Goal: Task Accomplishment & Management: Use online tool/utility

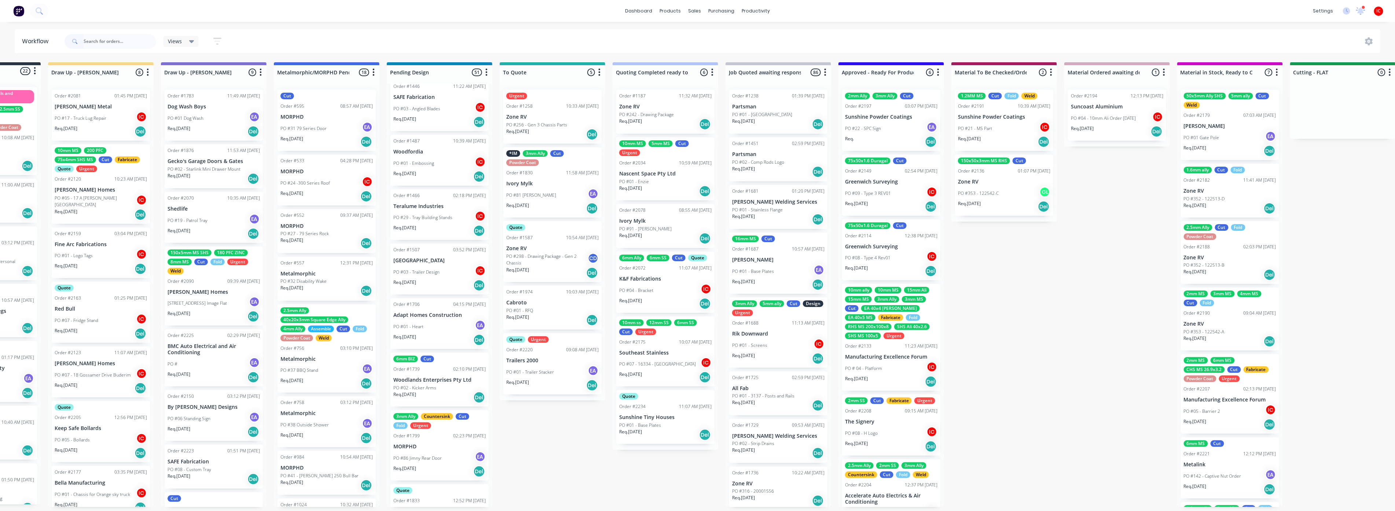
scroll to position [1303, 0]
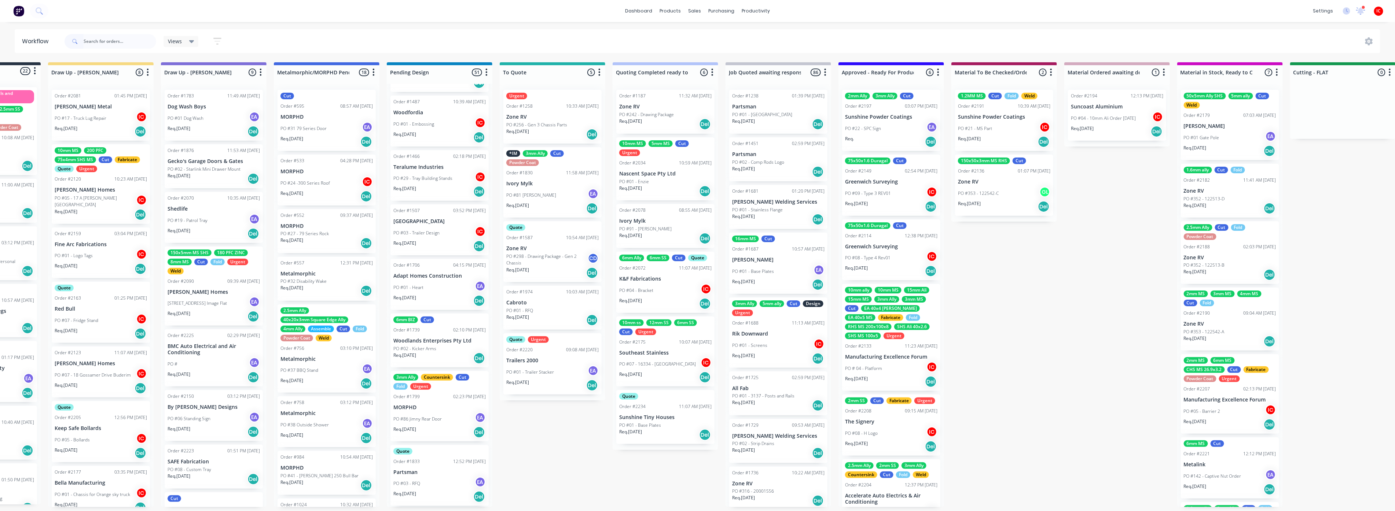
click at [106, 43] on input "text" at bounding box center [120, 41] width 73 height 15
type input "things"
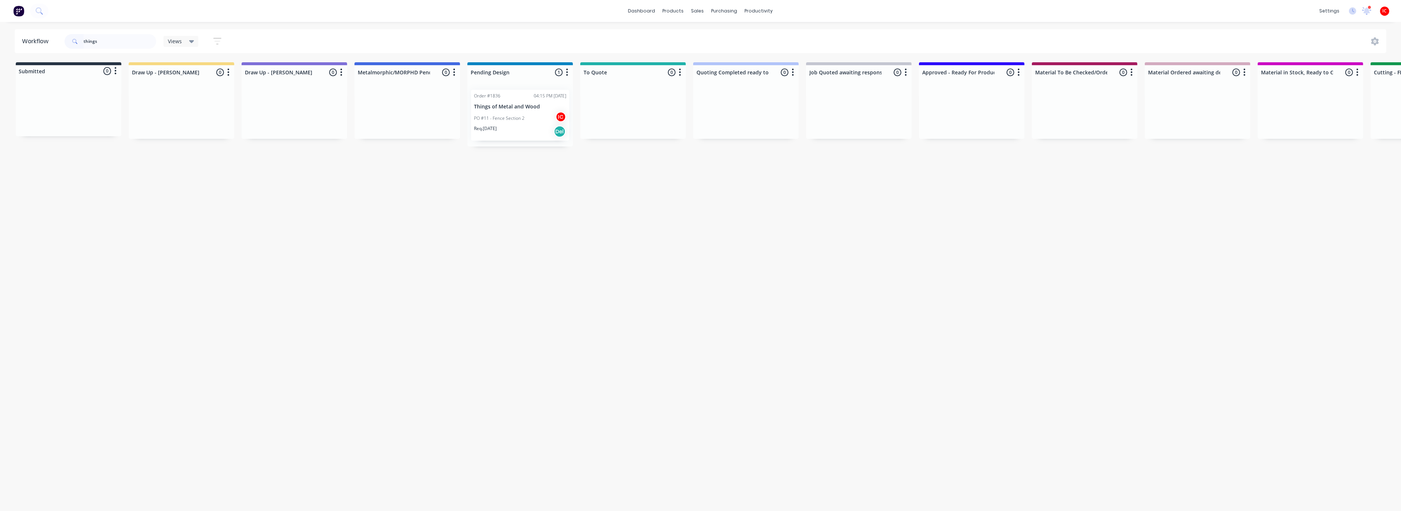
click at [525, 128] on div "Req. [DATE] Del" at bounding box center [520, 131] width 92 height 12
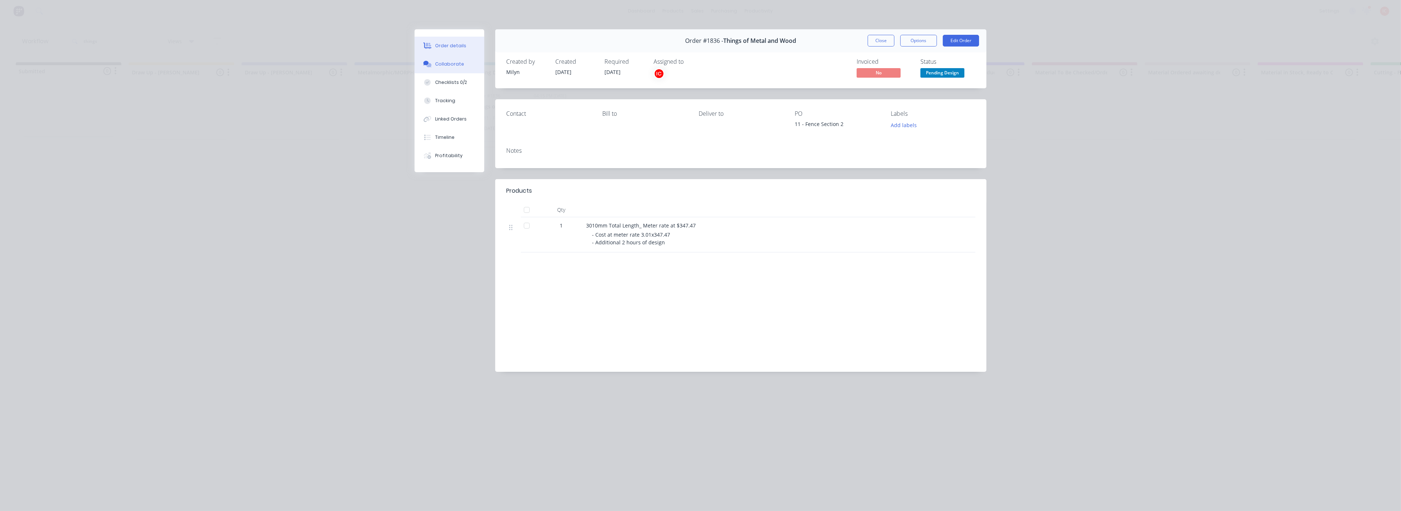
click at [461, 66] on button "Collaborate" at bounding box center [450, 64] width 70 height 18
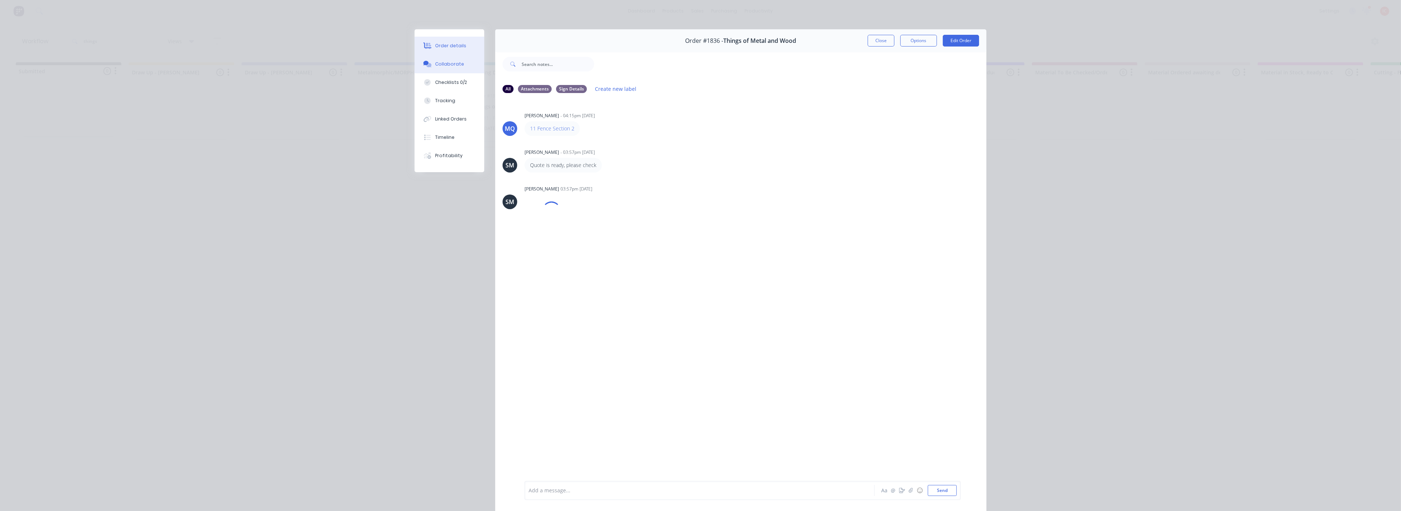
click at [460, 46] on div "Order details" at bounding box center [450, 46] width 31 height 7
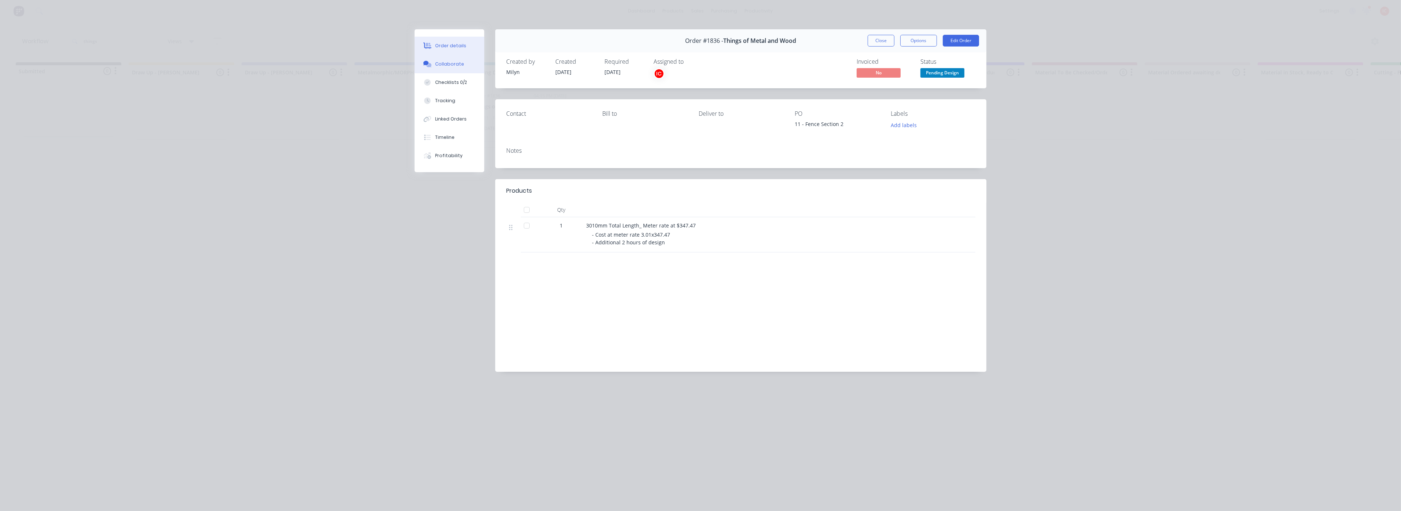
click at [451, 64] on div "Collaborate" at bounding box center [449, 64] width 29 height 7
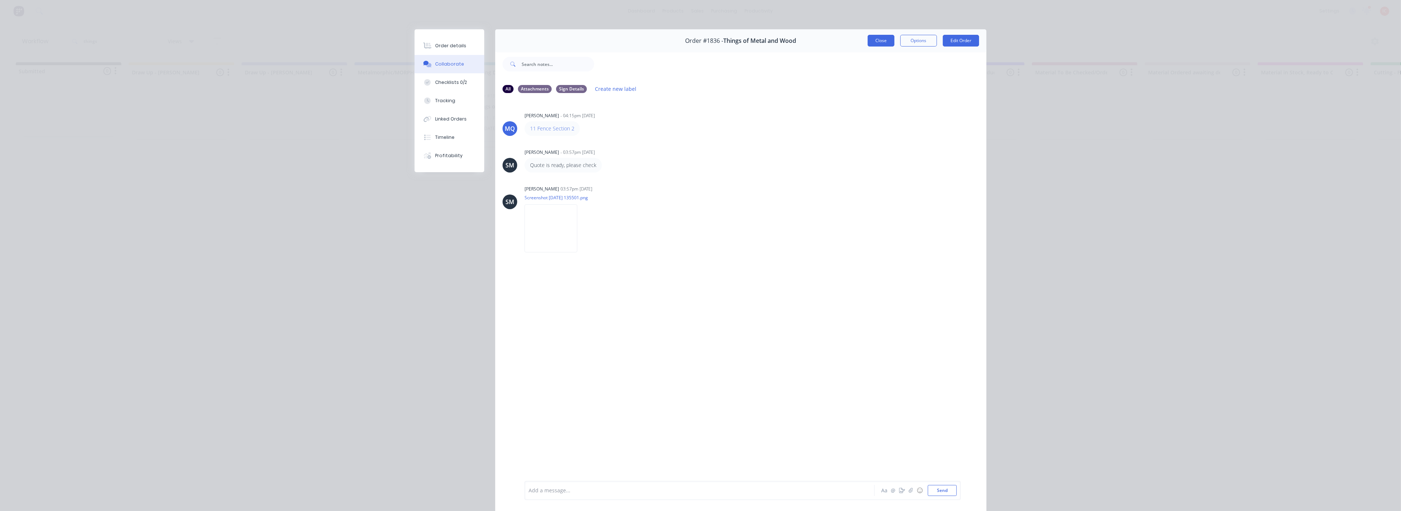
click at [881, 43] on button "Close" at bounding box center [881, 41] width 27 height 12
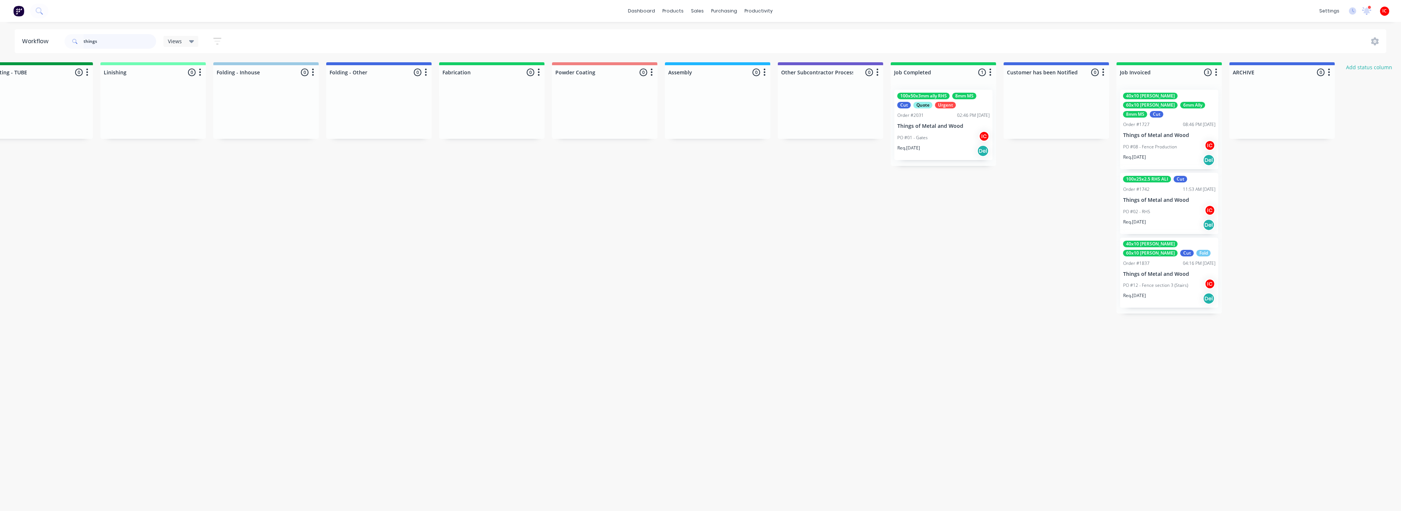
scroll to position [0, 1498]
click at [946, 137] on div "PO #01 - Gates IC" at bounding box center [942, 138] width 92 height 14
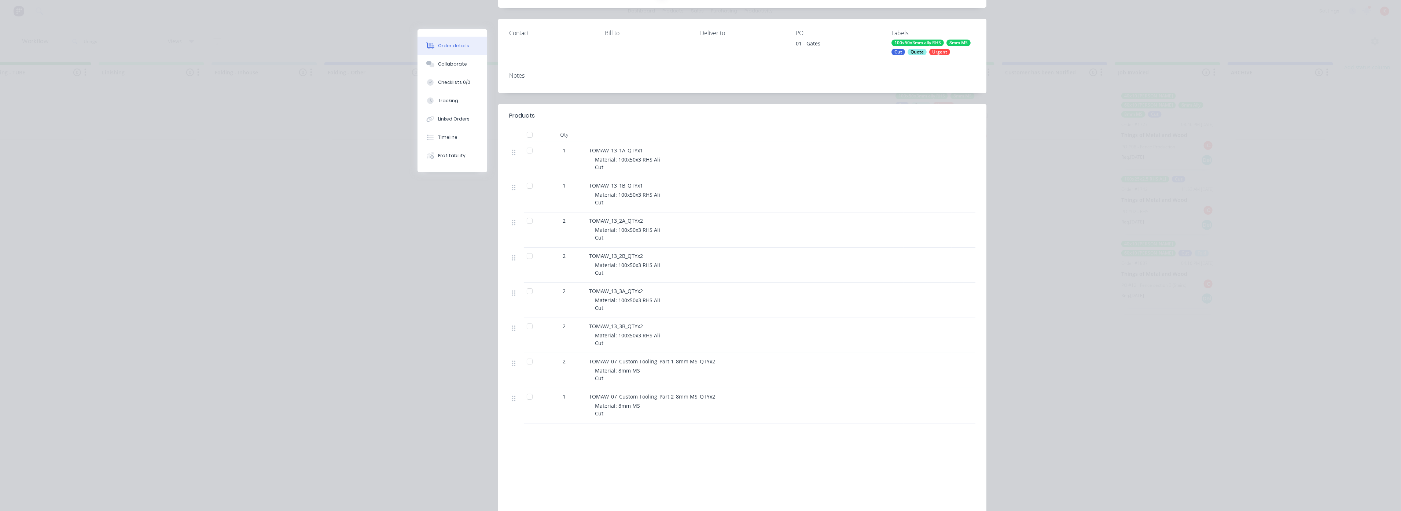
scroll to position [81, 0]
click at [459, 66] on div "Collaborate" at bounding box center [452, 64] width 29 height 7
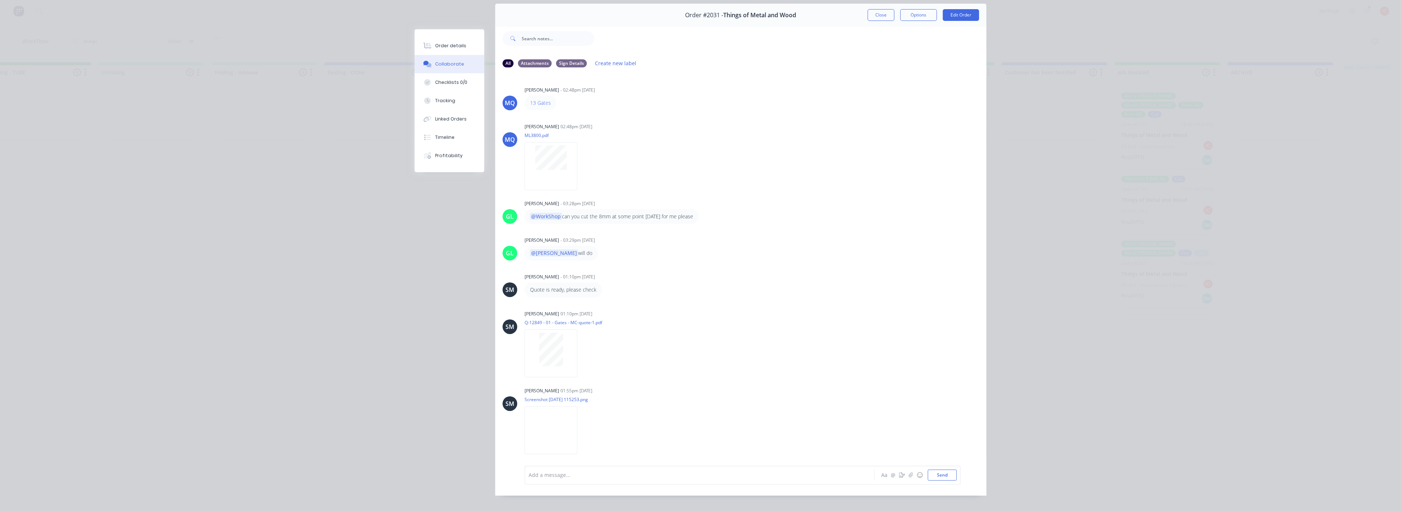
scroll to position [39, 0]
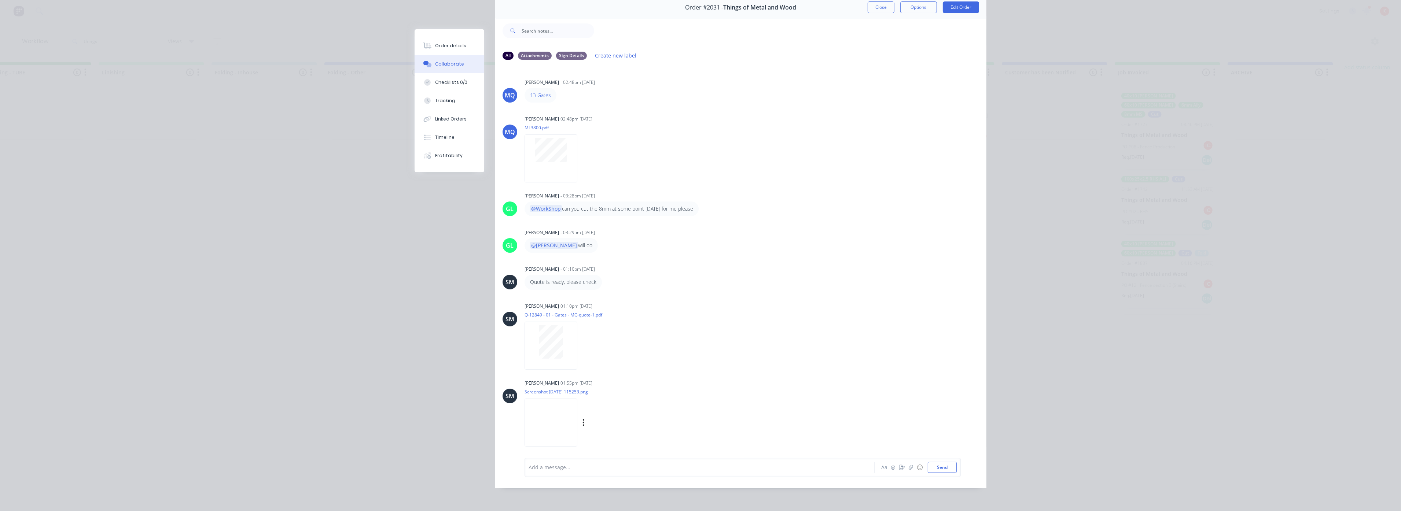
click at [555, 411] on img at bounding box center [551, 423] width 53 height 48
click at [209, 45] on div "Order details Collaborate Checklists 0/0 Tracking Linked Orders Timeline Profit…" at bounding box center [700, 255] width 1401 height 511
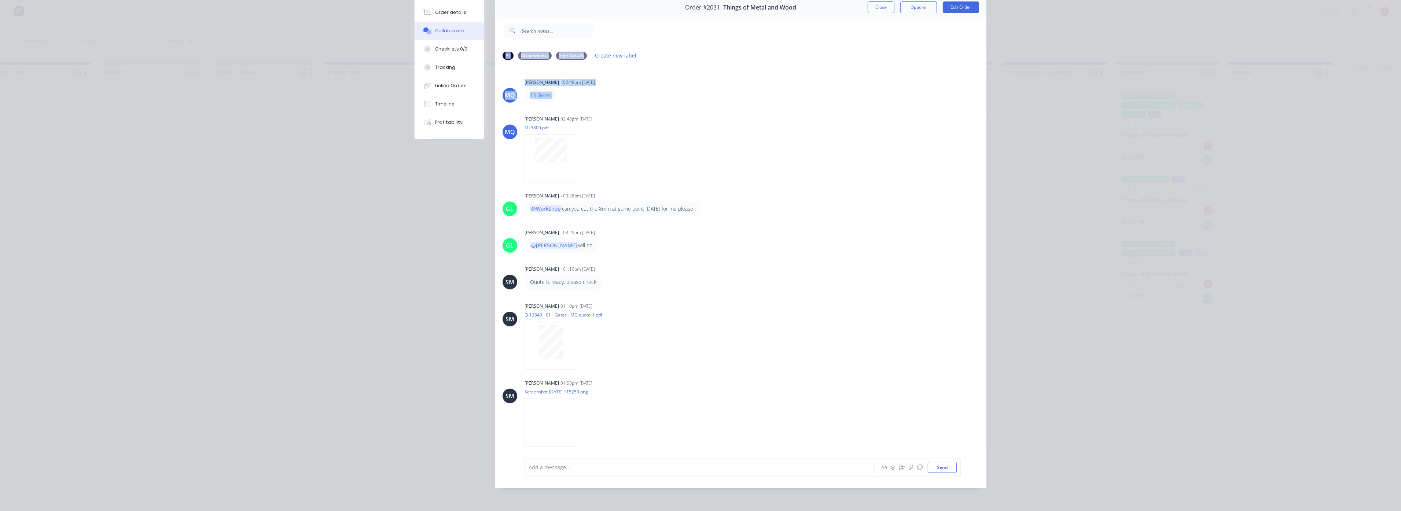
scroll to position [0, 0]
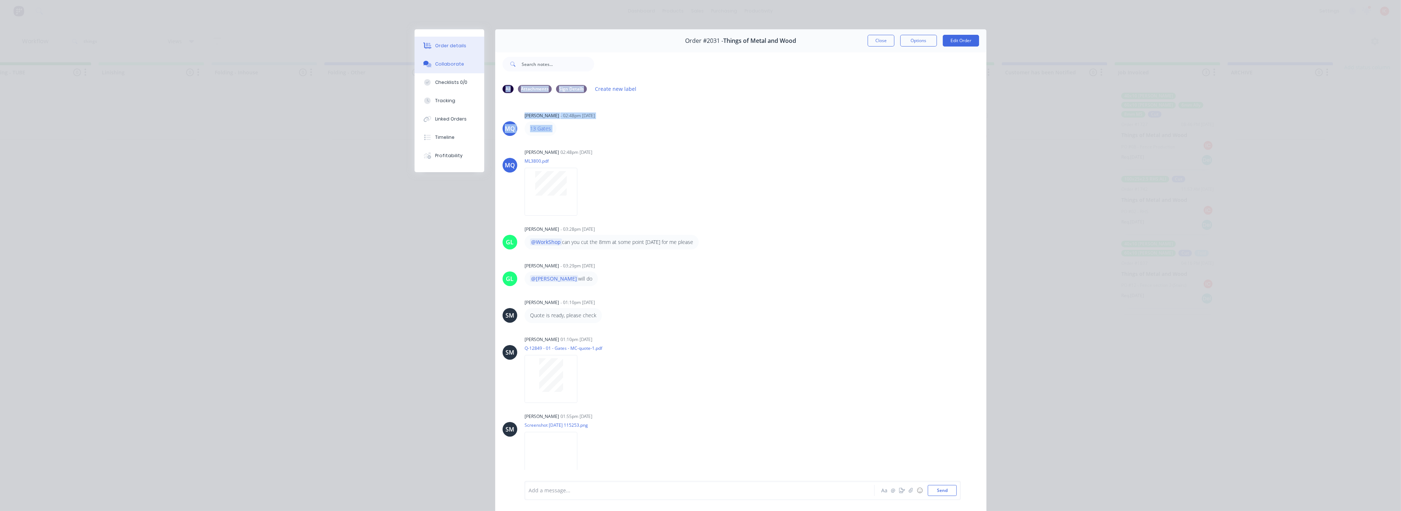
click at [442, 43] on div "Order details" at bounding box center [450, 46] width 31 height 7
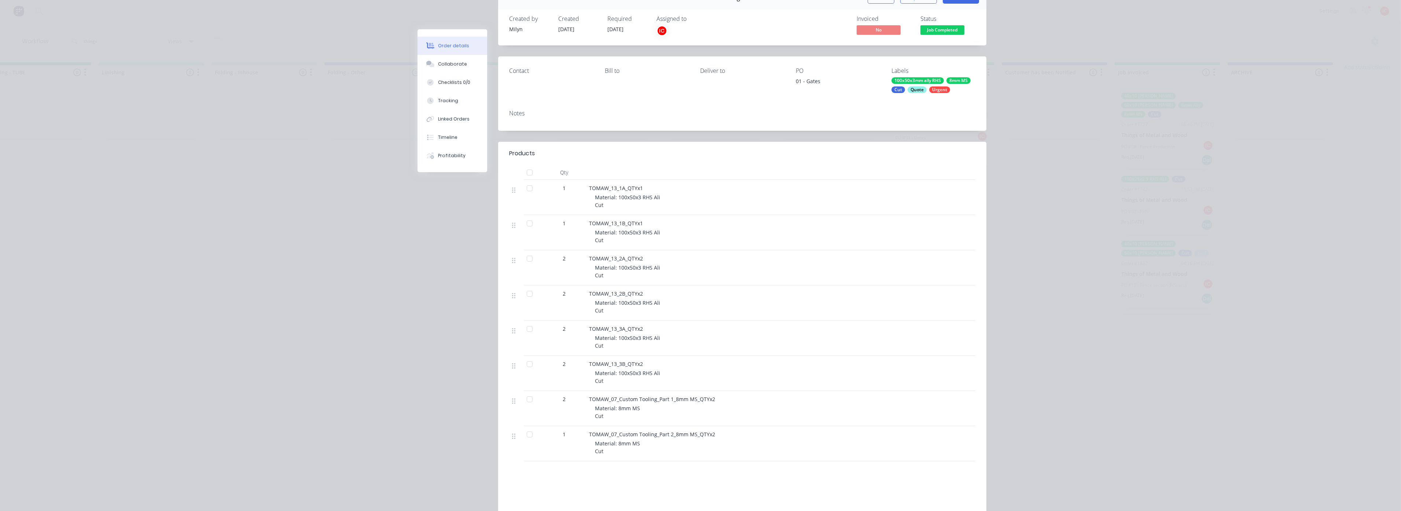
scroll to position [81, 0]
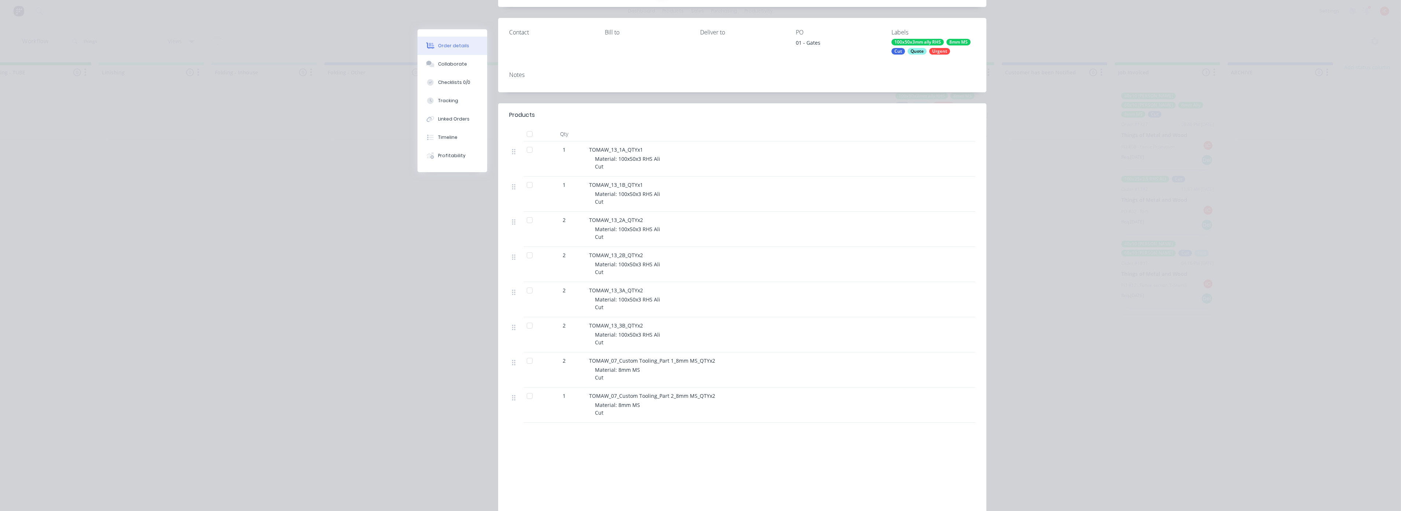
drag, startPoint x: 226, startPoint y: 153, endPoint x: 217, endPoint y: 151, distance: 9.3
click at [225, 151] on div "Order details Collaborate Checklists 0/0 Tracking Linked Orders Timeline Profit…" at bounding box center [700, 255] width 1401 height 511
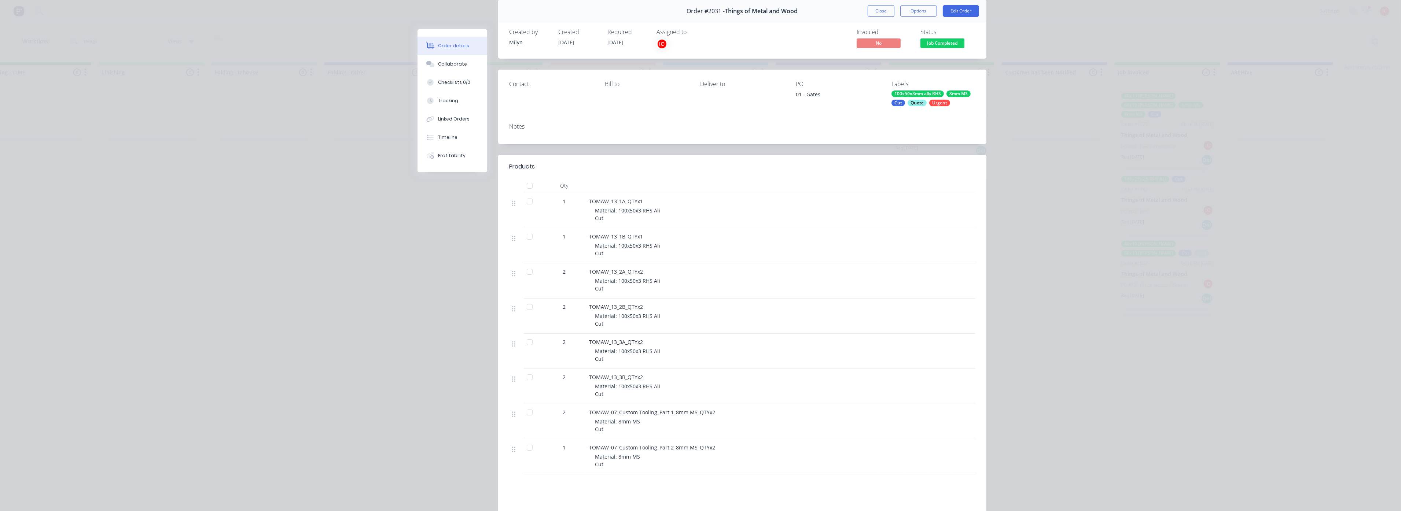
scroll to position [0, 0]
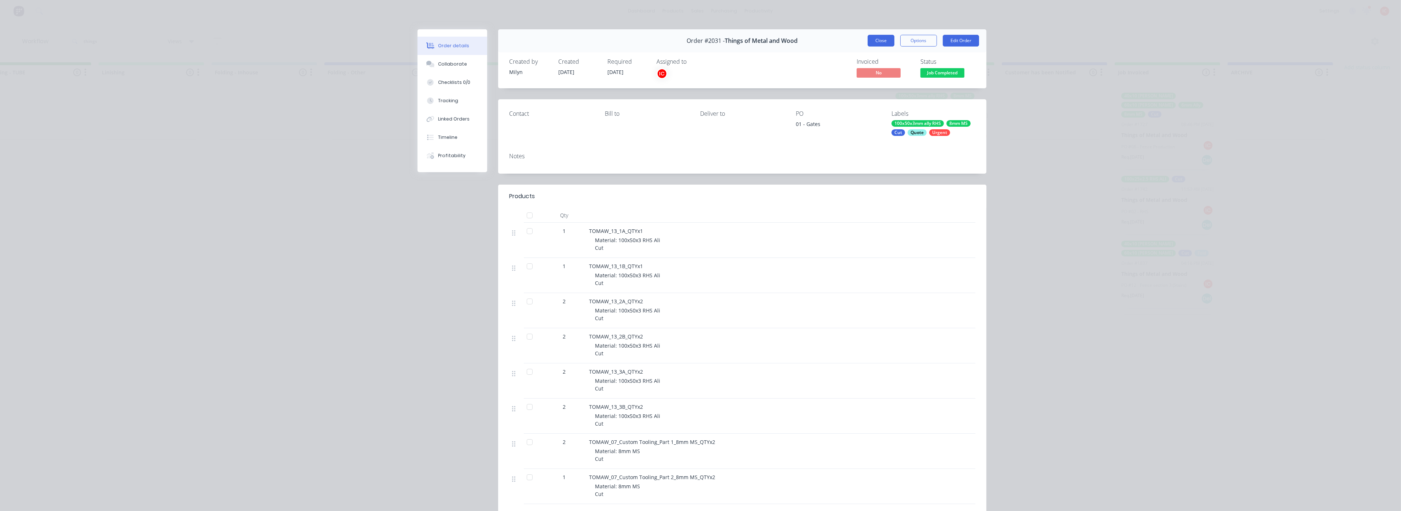
click at [881, 42] on button "Close" at bounding box center [881, 41] width 27 height 12
